Goal: Information Seeking & Learning: Learn about a topic

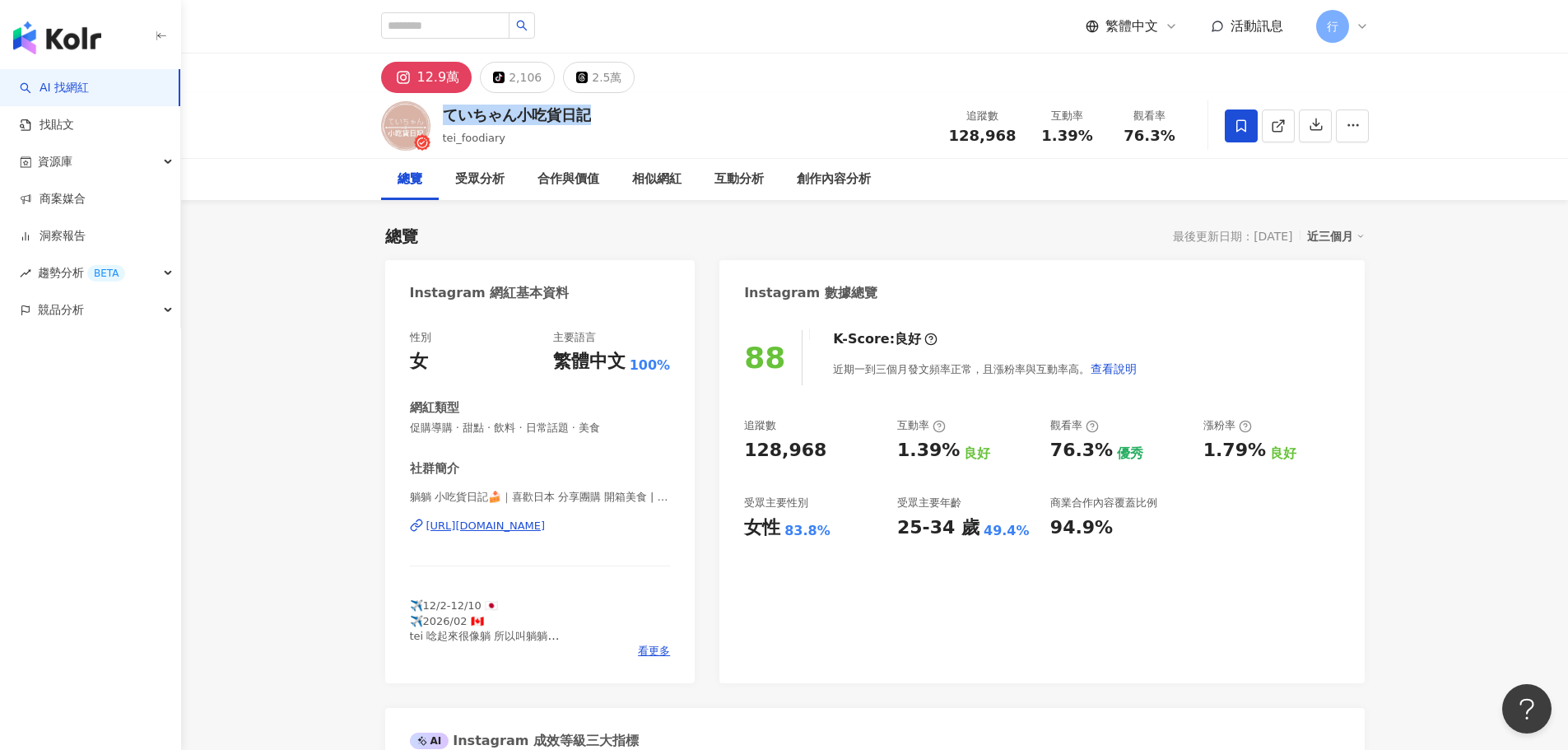
drag, startPoint x: 443, startPoint y: 116, endPoint x: 597, endPoint y: 114, distance: 154.0
click at [597, 114] on div "ていちゃん小吃貨日記 tei_foodiary 追蹤數 128,968 互動率 1.39% 觀看率 76.3%" at bounding box center [875, 126] width 1054 height 65
copy div "ていちゃん小吃貨日記"
click at [501, 530] on div "https://www.instagram.com/tei_foodiary/" at bounding box center [486, 525] width 120 height 14
copy div "ていちゃん小吃貨日記"
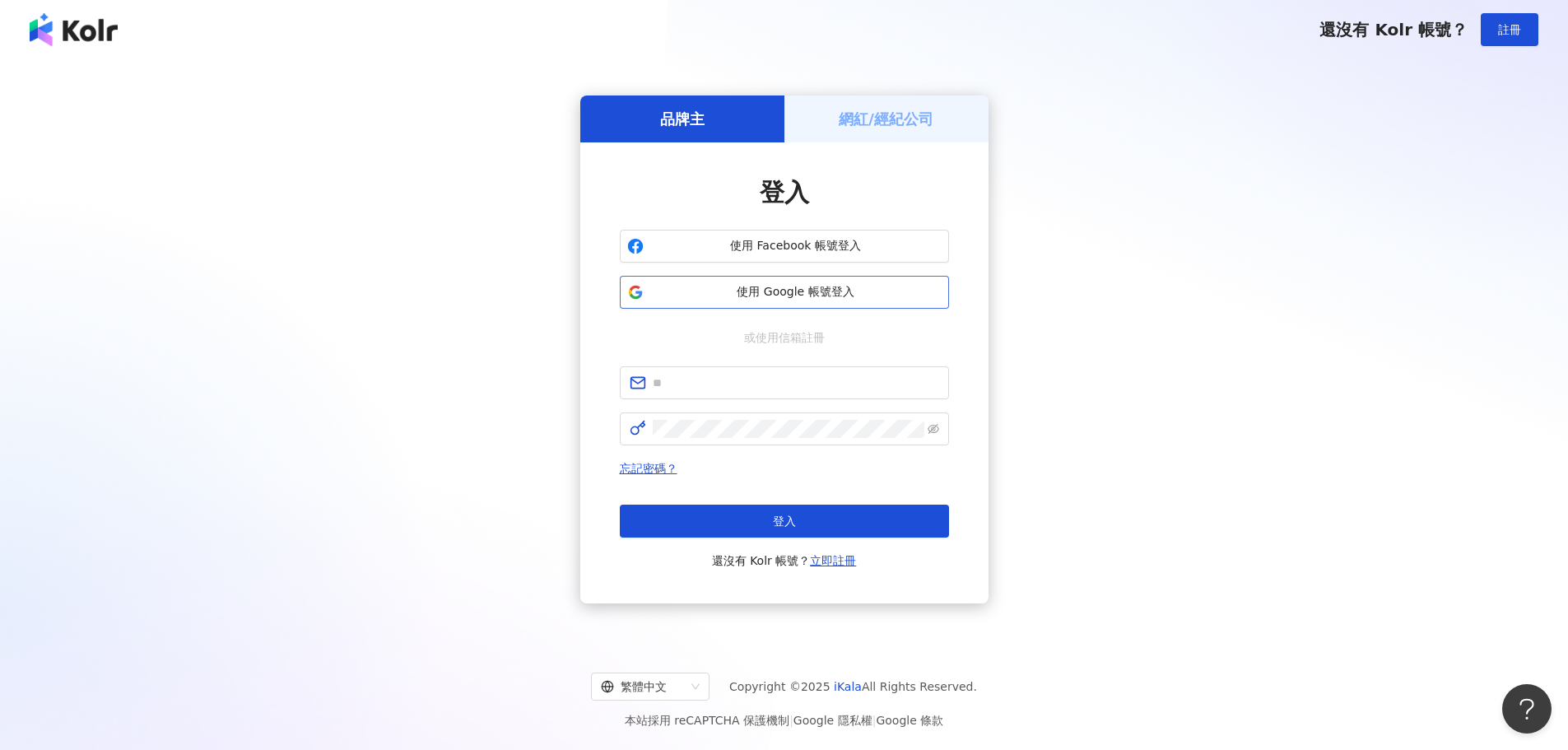
click at [774, 296] on span "使用 Google 帳號登入" at bounding box center [796, 292] width 291 height 16
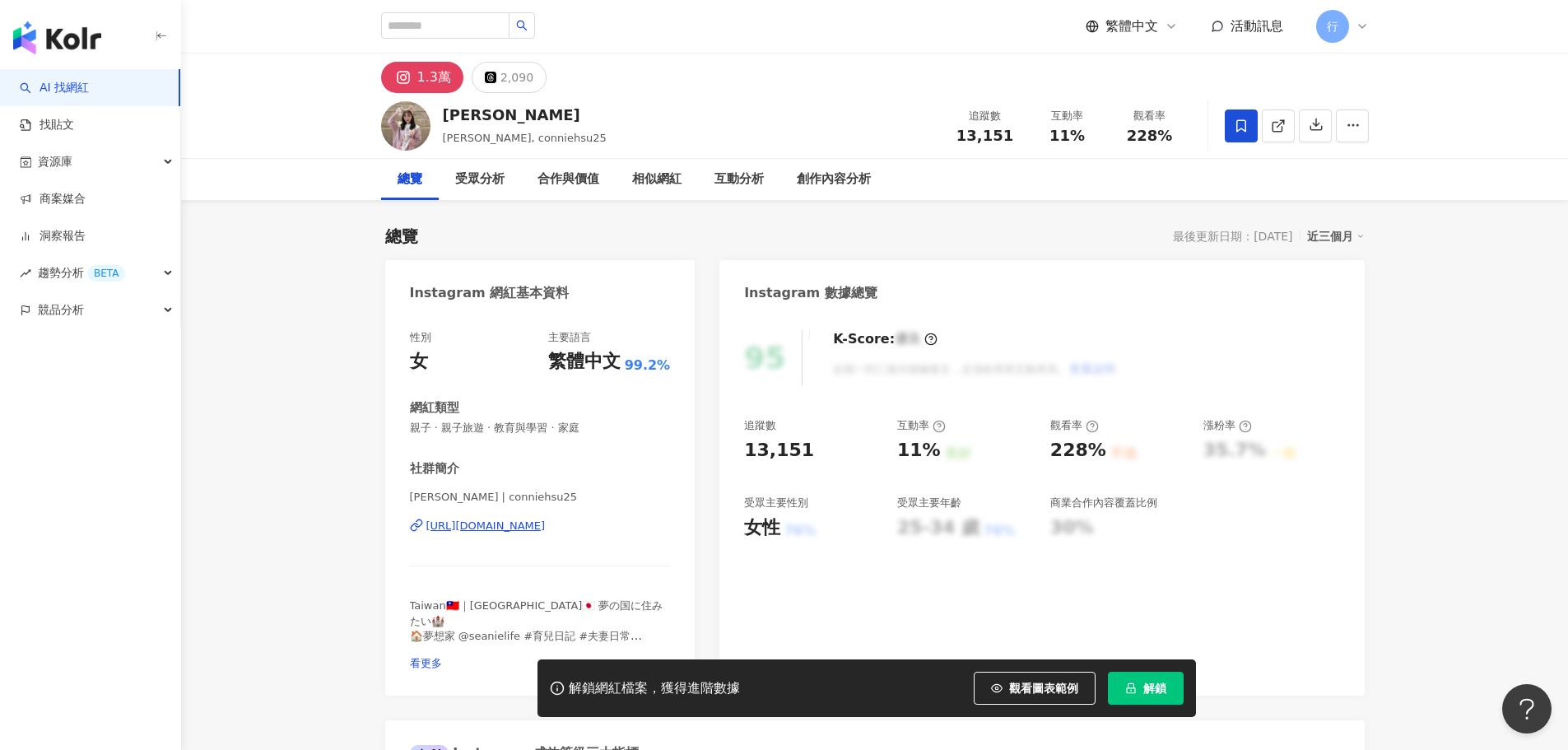
click at [513, 528] on div "https://www.instagram.com/conniehsu25/" at bounding box center [486, 525] width 120 height 14
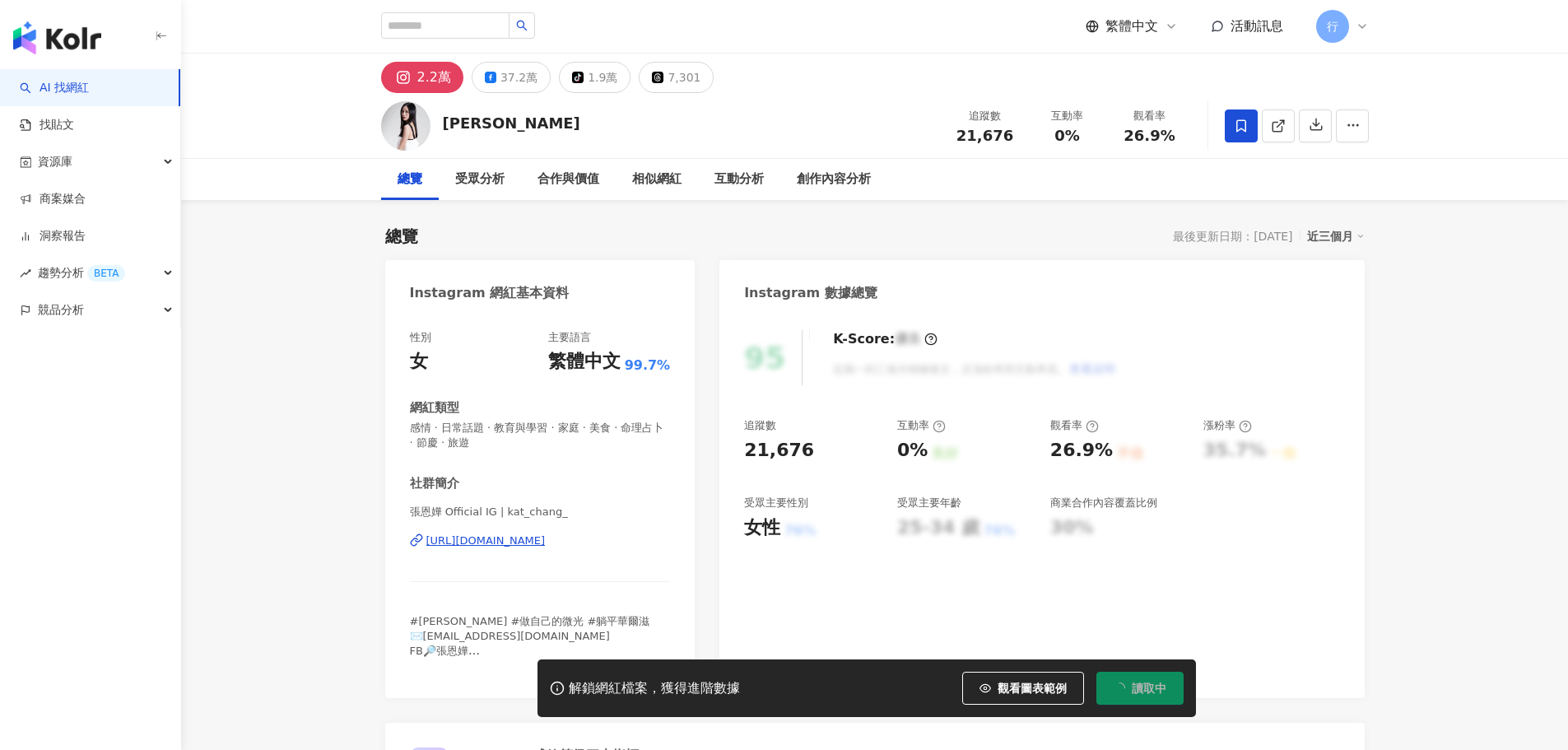
click at [518, 69] on div "37.2萬" at bounding box center [519, 77] width 37 height 23
click at [506, 87] on div "37.2萬" at bounding box center [519, 77] width 37 height 23
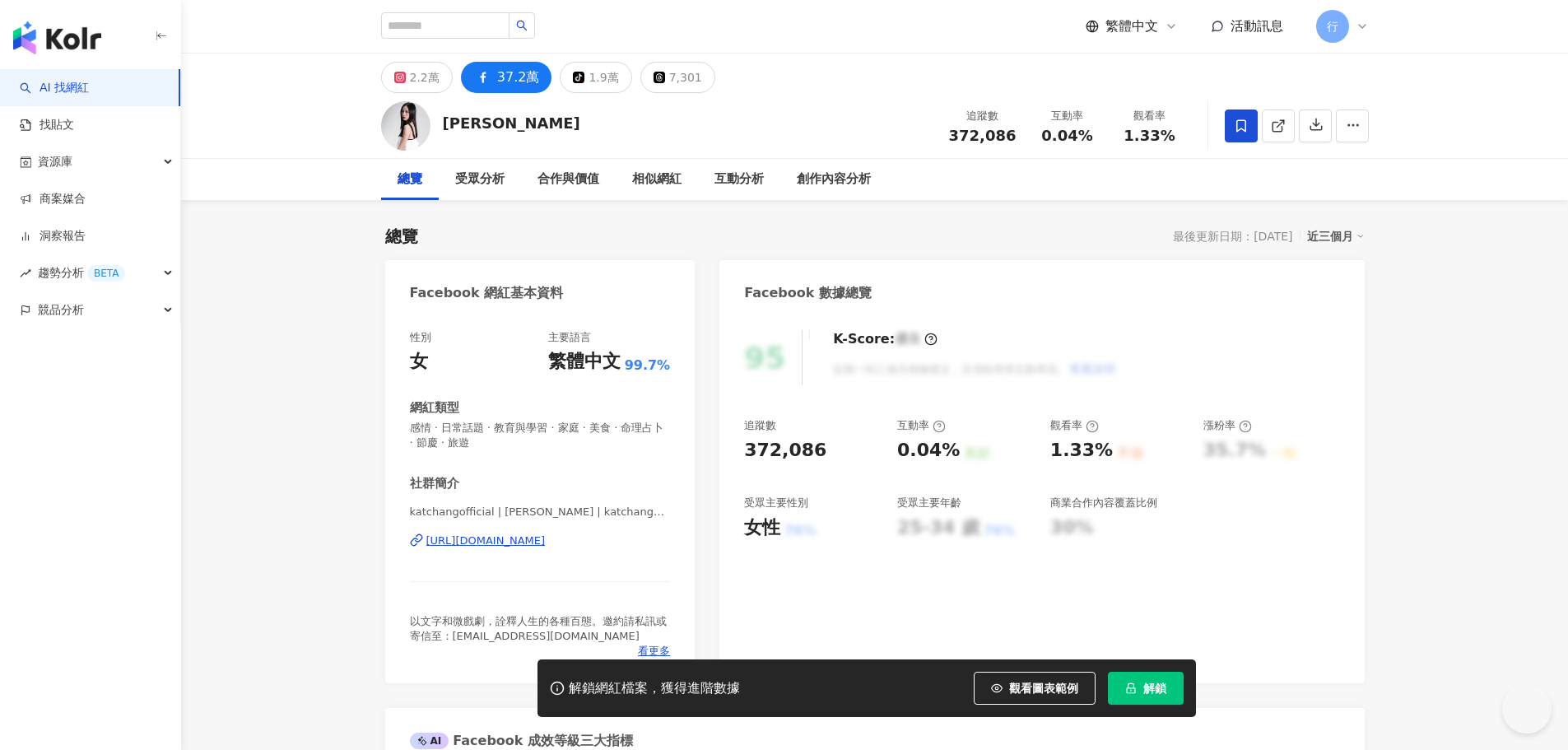
click at [518, 545] on div "https://www.facebook.com/647154788756824" at bounding box center [486, 540] width 120 height 14
click at [414, 79] on div "2.2萬" at bounding box center [424, 77] width 30 height 23
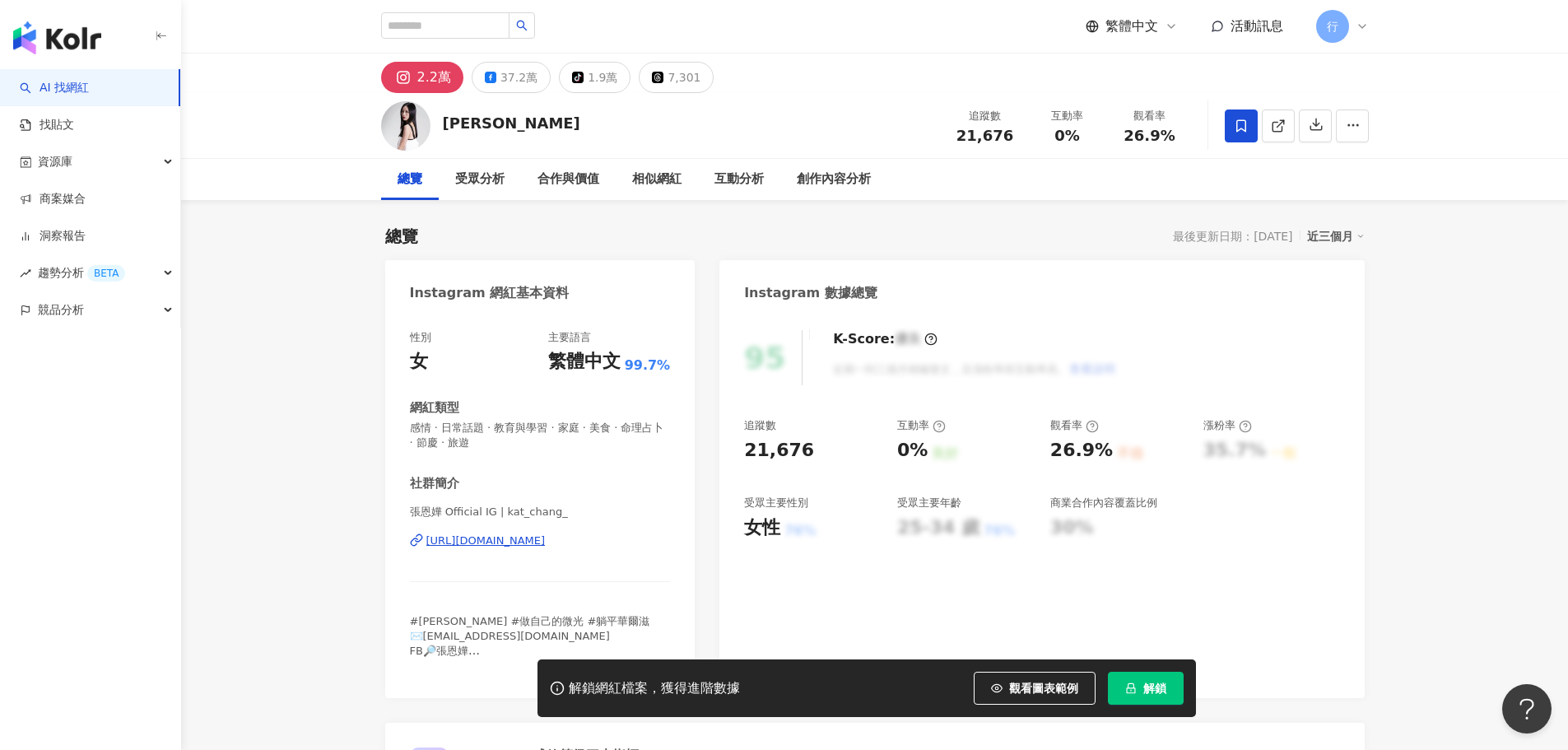
click at [523, 541] on div "https://www.instagram.com/kat_chang_/" at bounding box center [486, 540] width 120 height 14
drag, startPoint x: 445, startPoint y: 120, endPoint x: 558, endPoint y: 131, distance: 113.5
click at [558, 131] on div "張恩嬅 Katia 追蹤數 21,676 互動率 0% 觀看率 26.9%" at bounding box center [875, 126] width 1054 height 65
copy div "張恩嬅 Katia"
